Goal: Download file/media

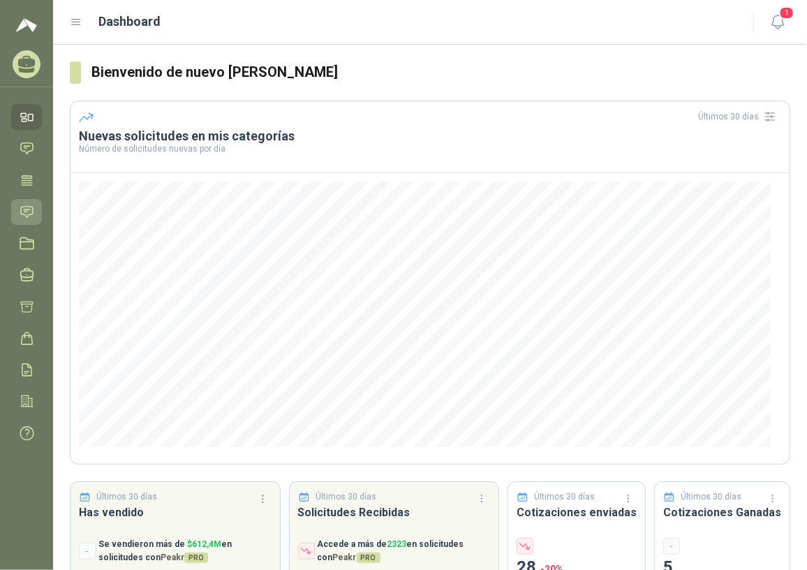
click at [29, 209] on icon at bounding box center [27, 211] width 12 height 11
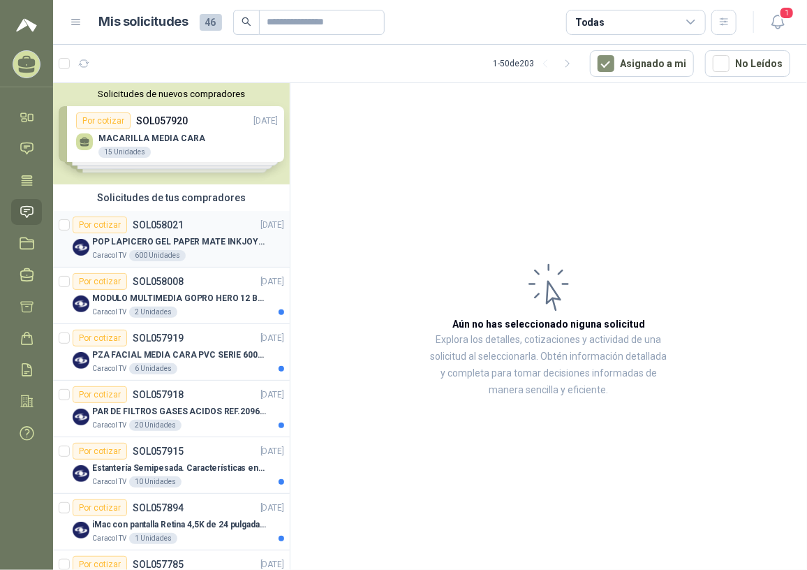
click at [189, 240] on p "POP LAPICERO GEL PAPER MATE INKJOY 0.7 (Revisar el adjunto)" at bounding box center [179, 241] width 174 height 13
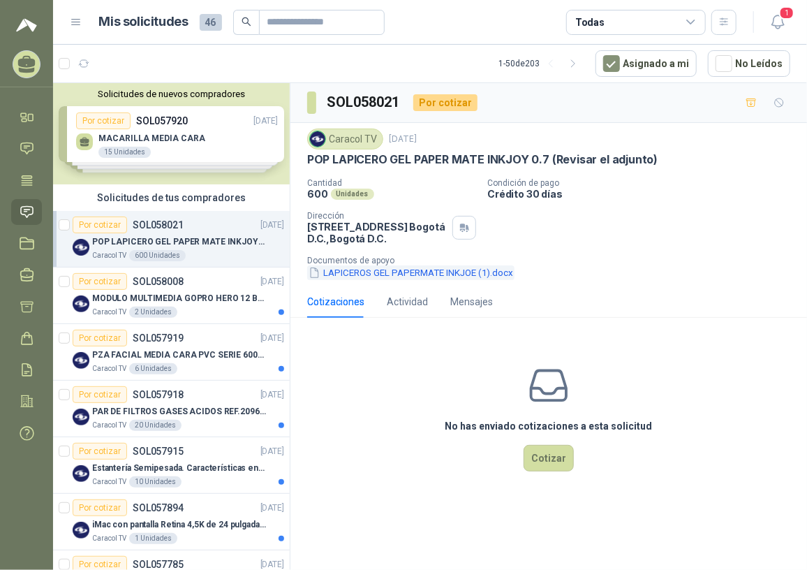
click at [390, 272] on button "LAPICEROS GEL PAPERMATE INKJOE (1).docx" at bounding box center [410, 272] width 207 height 15
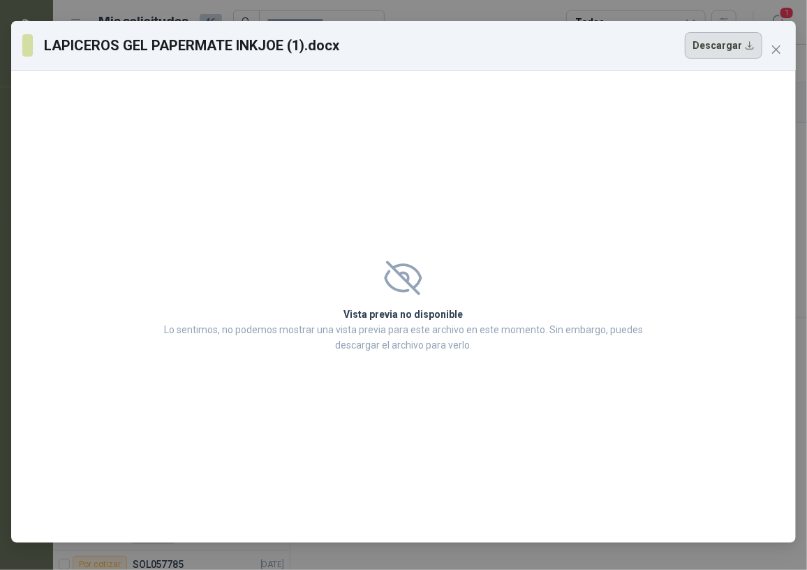
click at [710, 50] on button "Descargar" at bounding box center [724, 45] width 78 height 27
click at [781, 49] on icon "close" at bounding box center [776, 49] width 11 height 11
